Goal: Task Accomplishment & Management: Use online tool/utility

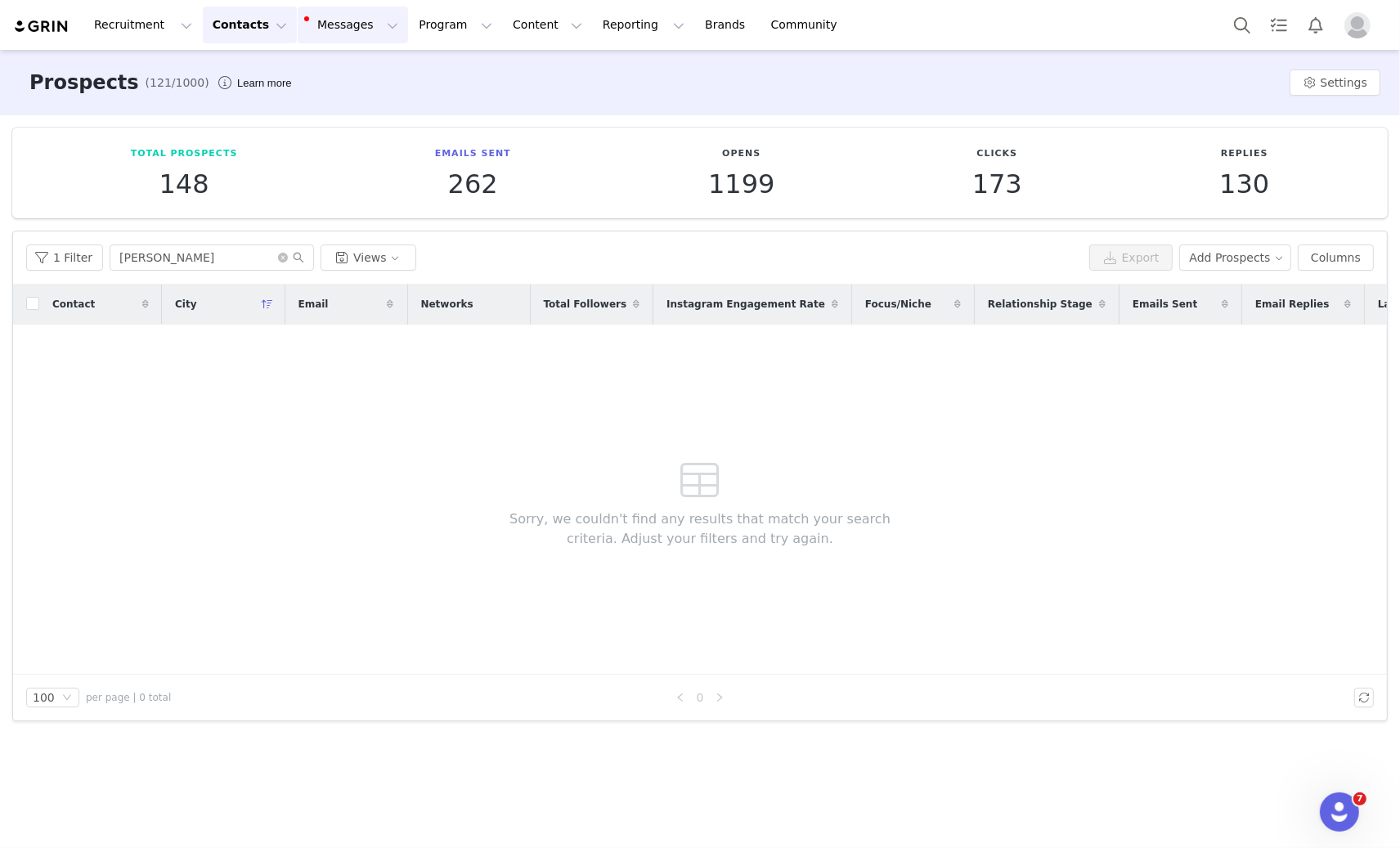
click at [352, 22] on button "Messages Messages" at bounding box center [353, 25] width 110 height 36
click at [307, 397] on div "Contact City Email Networks Total Followers Instagram Engagement Rate Focus/Nic…" at bounding box center [700, 479] width 1373 height 390
click at [282, 259] on icon "icon: close-circle" at bounding box center [283, 258] width 10 height 10
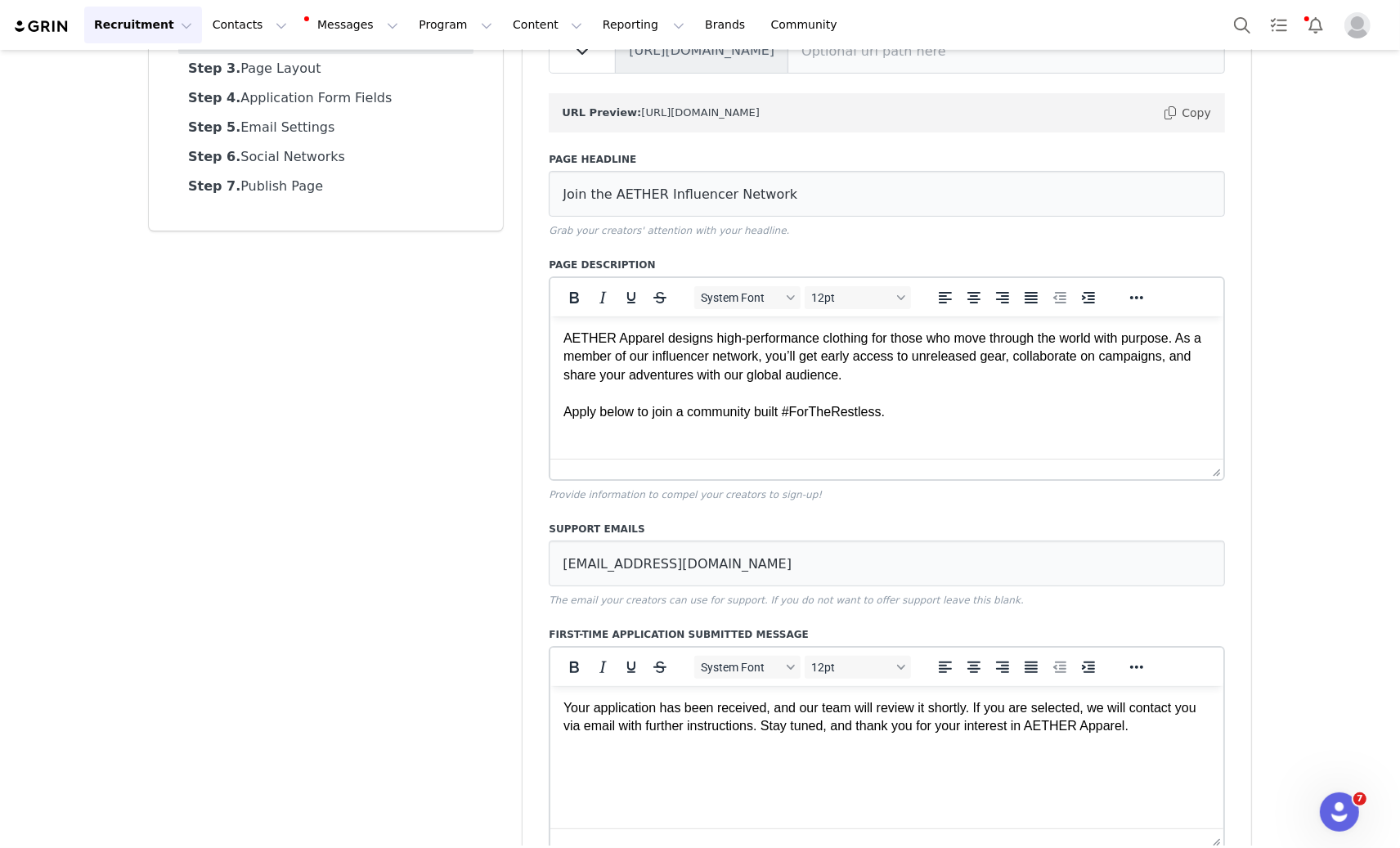
scroll to position [167, 0]
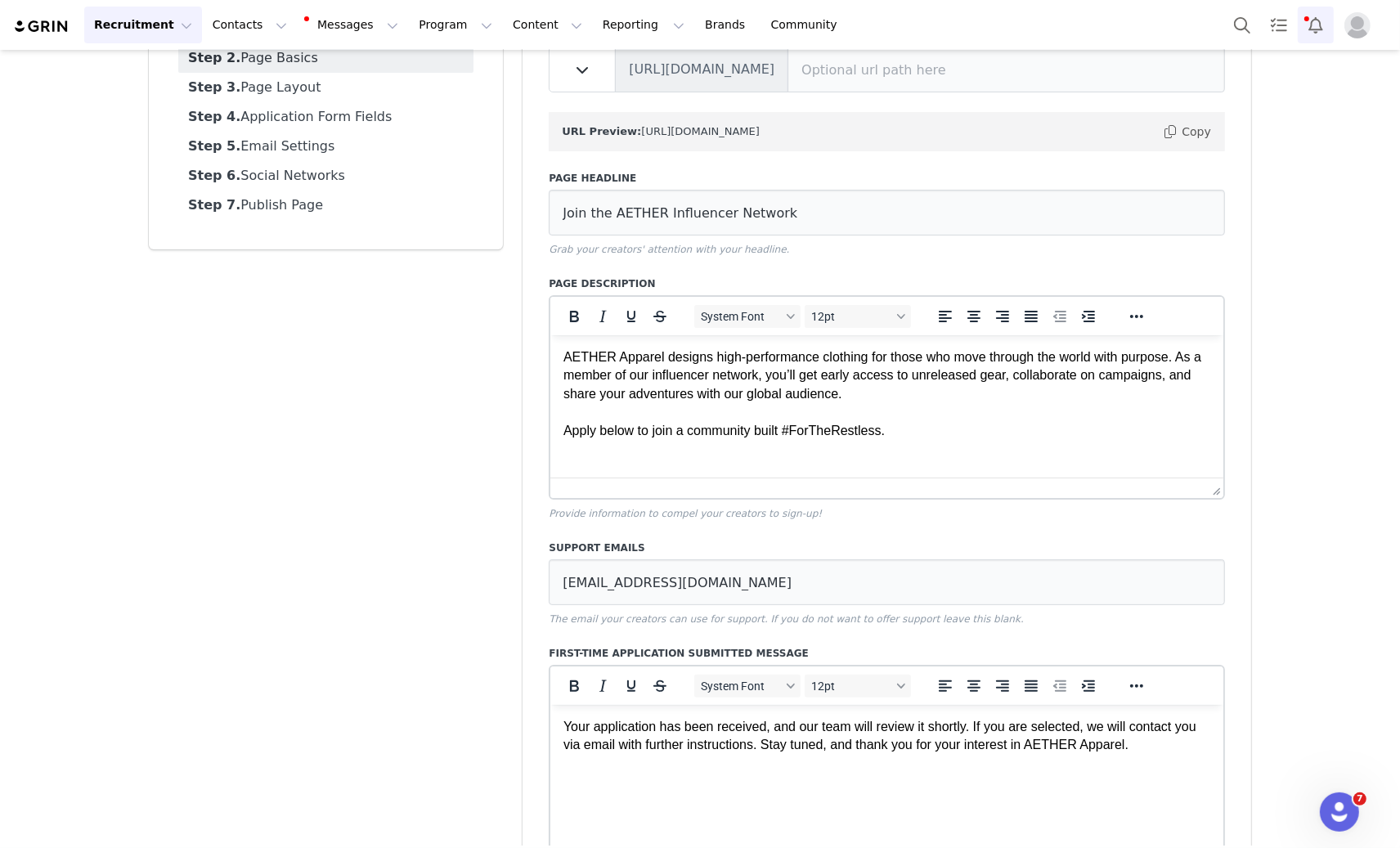
click at [1313, 32] on button "Notifications" at bounding box center [1315, 25] width 36 height 36
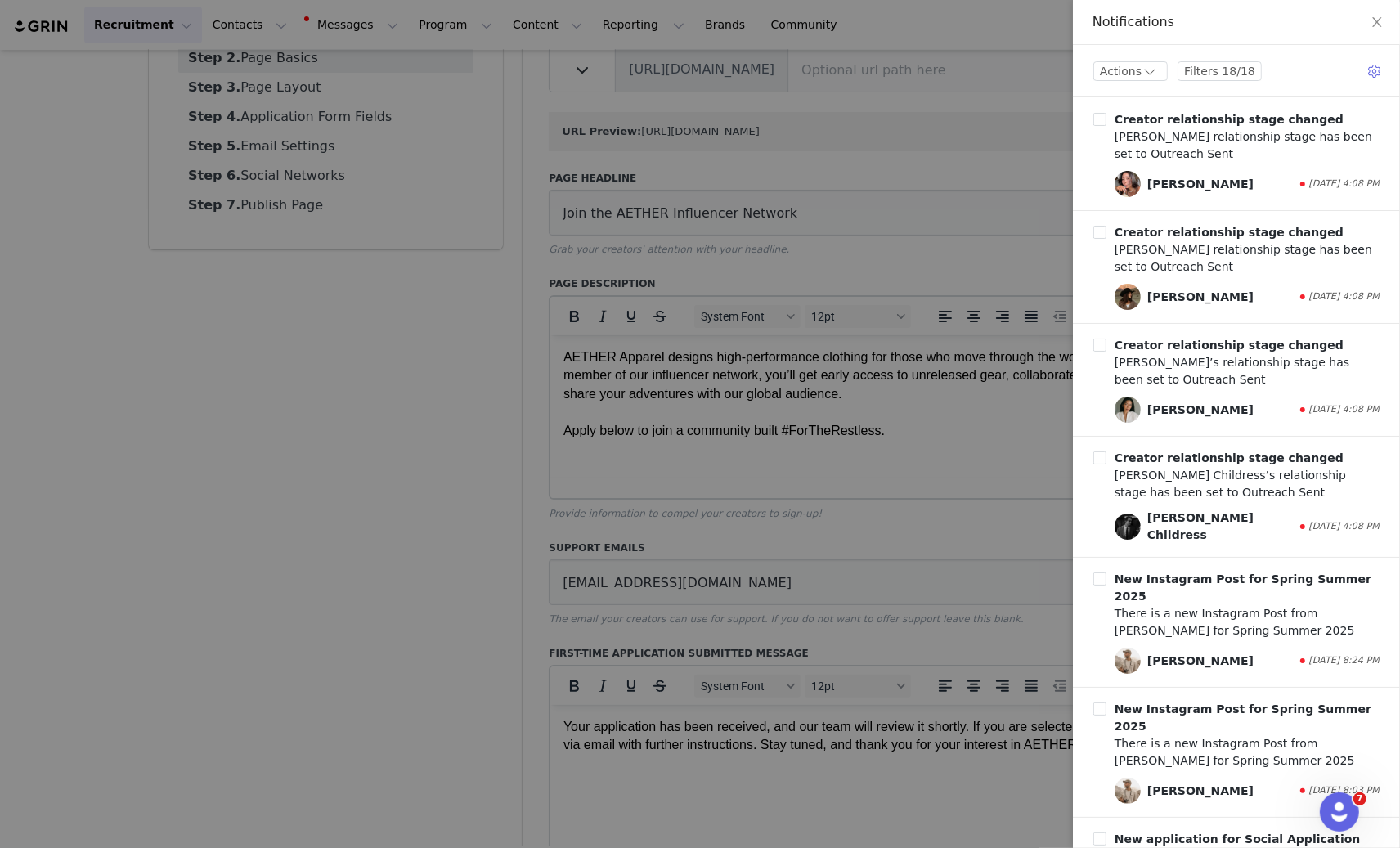
click at [1382, 85] on div "Actions Filters 18/18 Creator relationship stage changed [PERSON_NAME] relation…" at bounding box center [1236, 447] width 327 height 803
click at [1380, 73] on button "button" at bounding box center [1376, 71] width 22 height 27
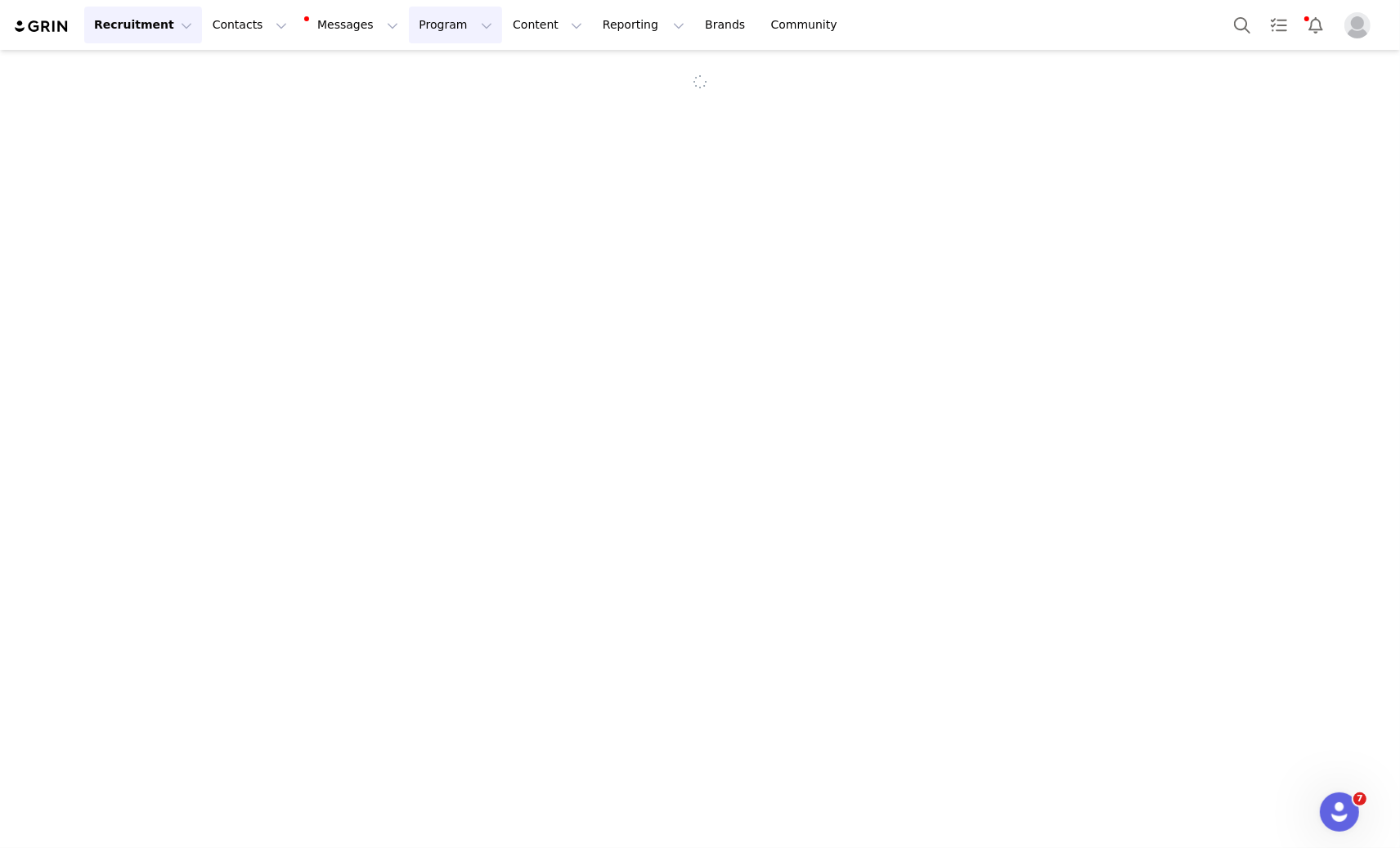
select select "7b6e4a77-8f00-42a3-a6b5-af35f4ee12ac"
select select "a9a1d97a-ddc6-4469-aee4-729d00f11d45"
type input "Social Application"
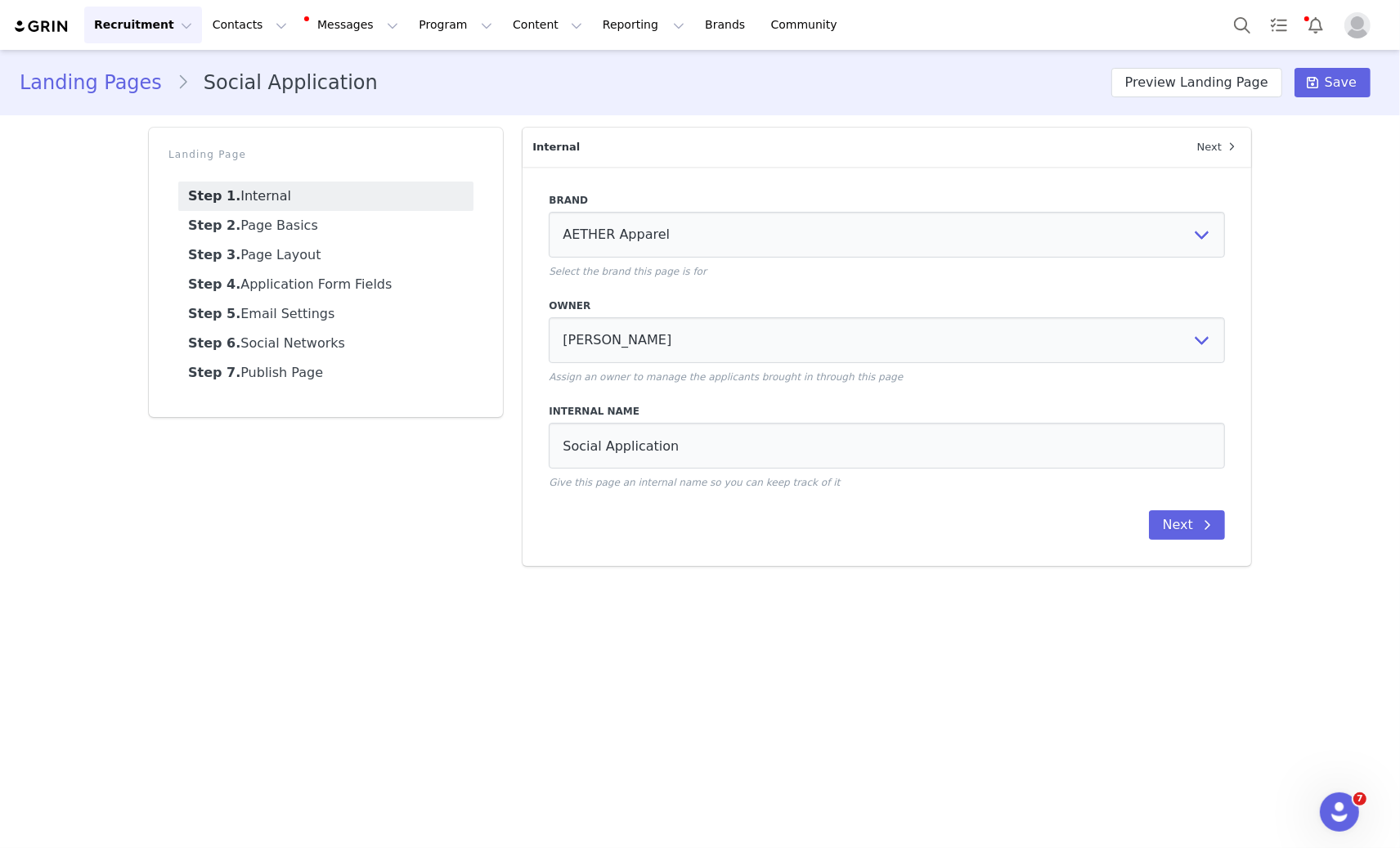
click at [1169, 542] on div "Brand Select Brand AETHER Apparel Select the brand this page is for Owner No Ow…" at bounding box center [886, 367] width 728 height 399
click at [1167, 518] on button "Next" at bounding box center [1187, 525] width 76 height 30
